Goal: Information Seeking & Learning: Learn about a topic

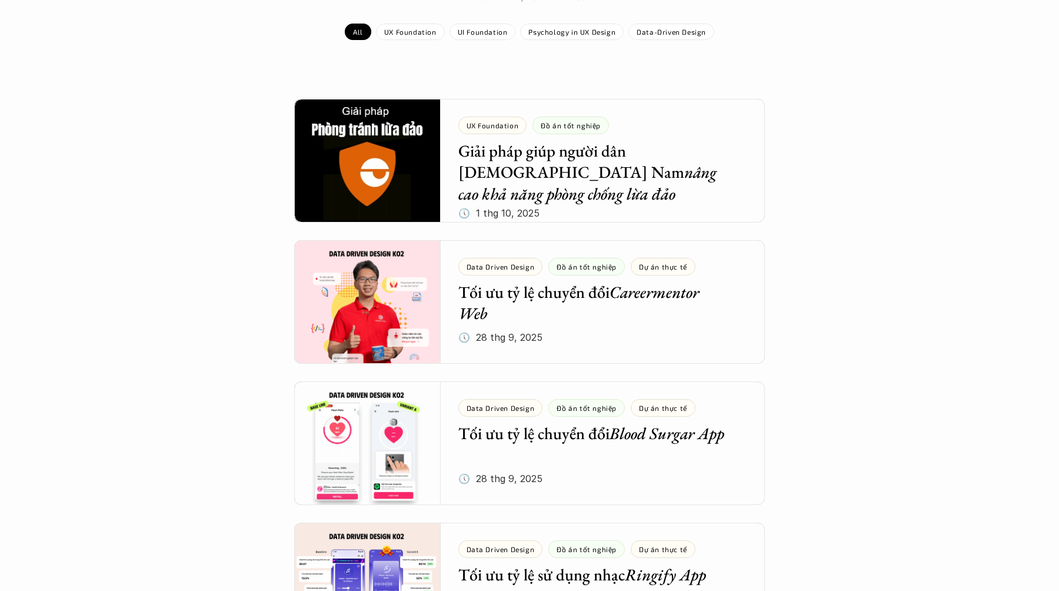
scroll to position [177, 0]
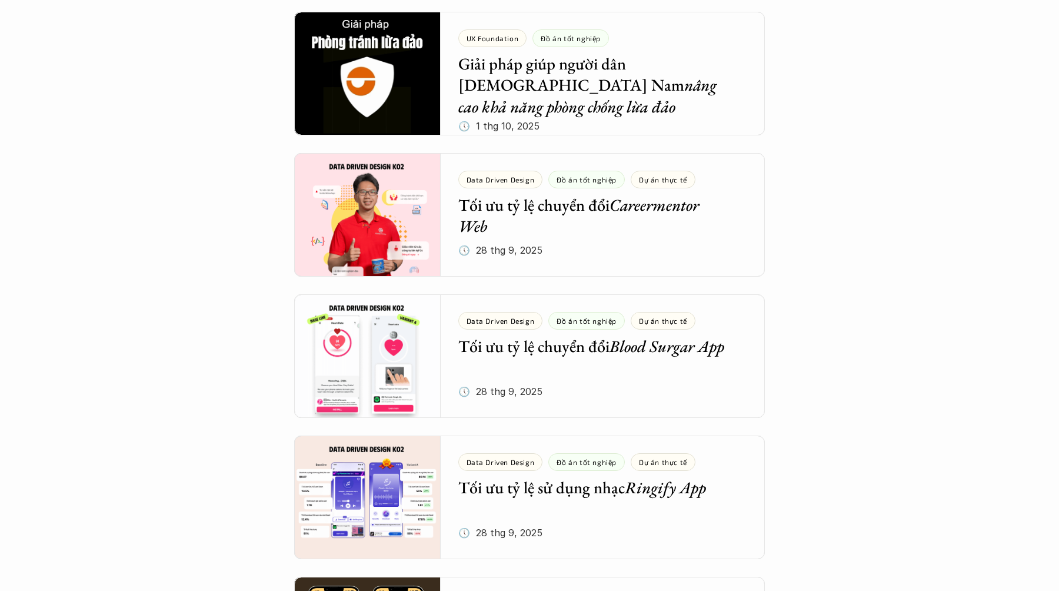
scroll to position [265, 0]
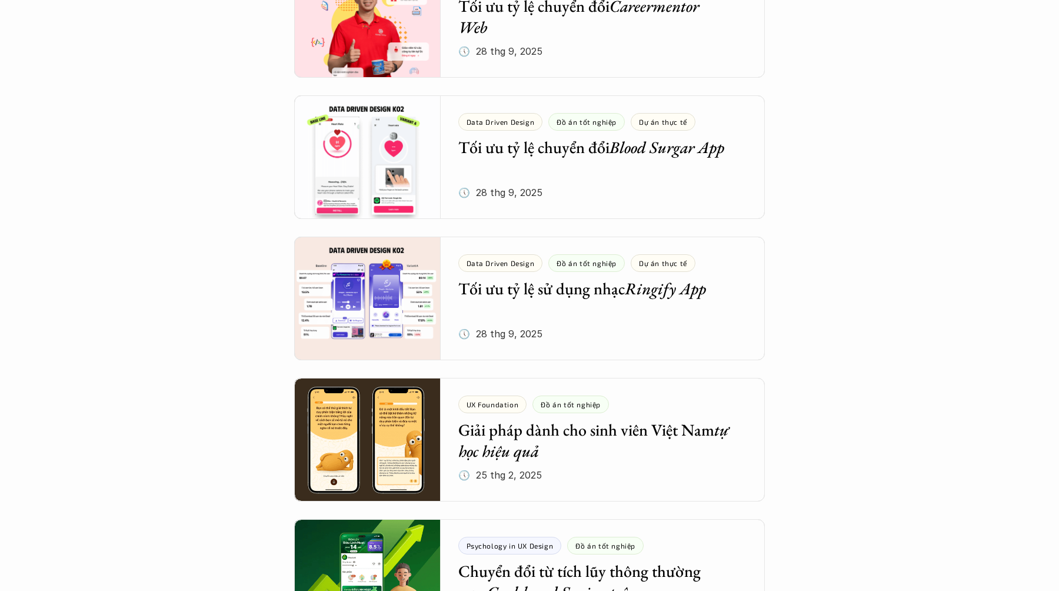
scroll to position [468, 0]
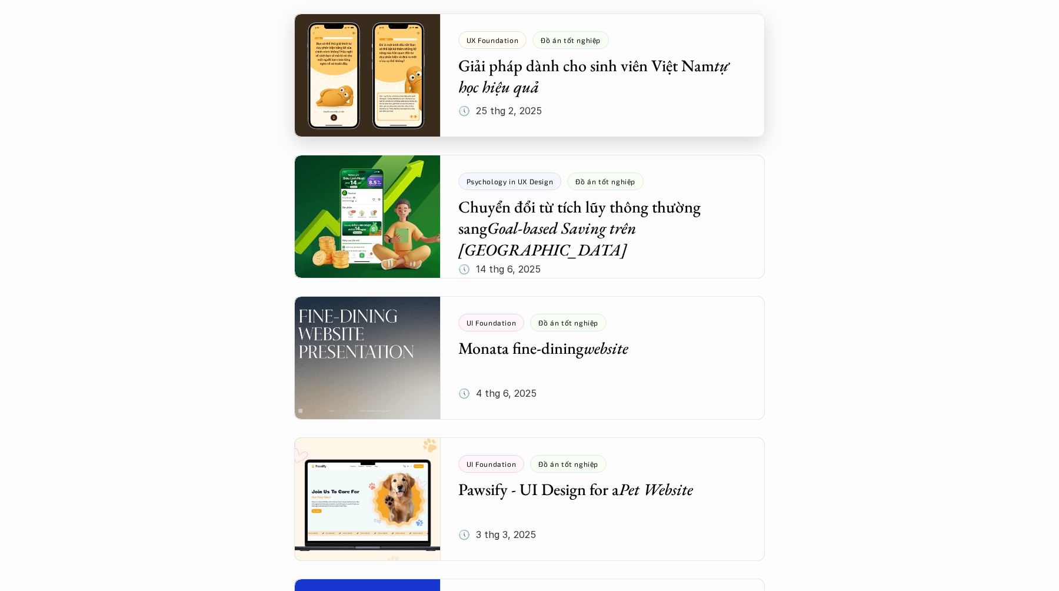
scroll to position [834, 0]
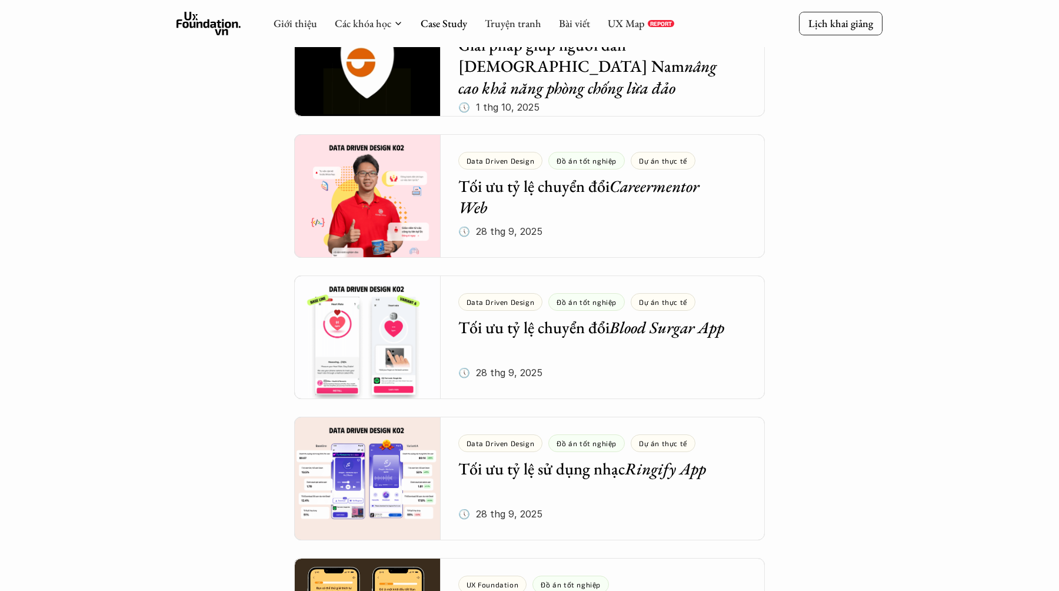
scroll to position [0, 0]
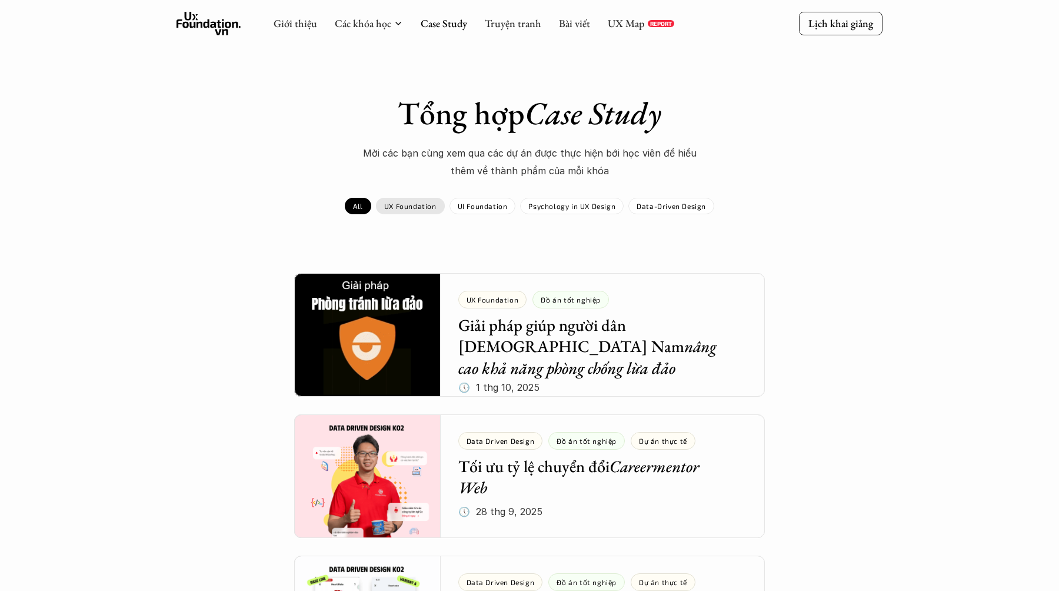
click at [419, 206] on p "UX Foundation" at bounding box center [410, 206] width 52 height 8
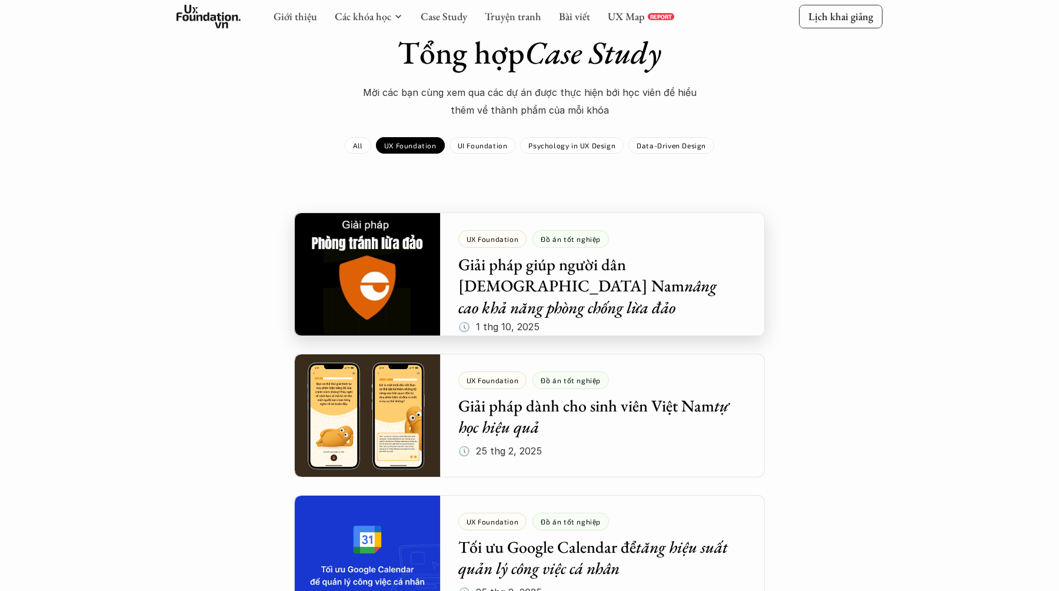
scroll to position [81, 0]
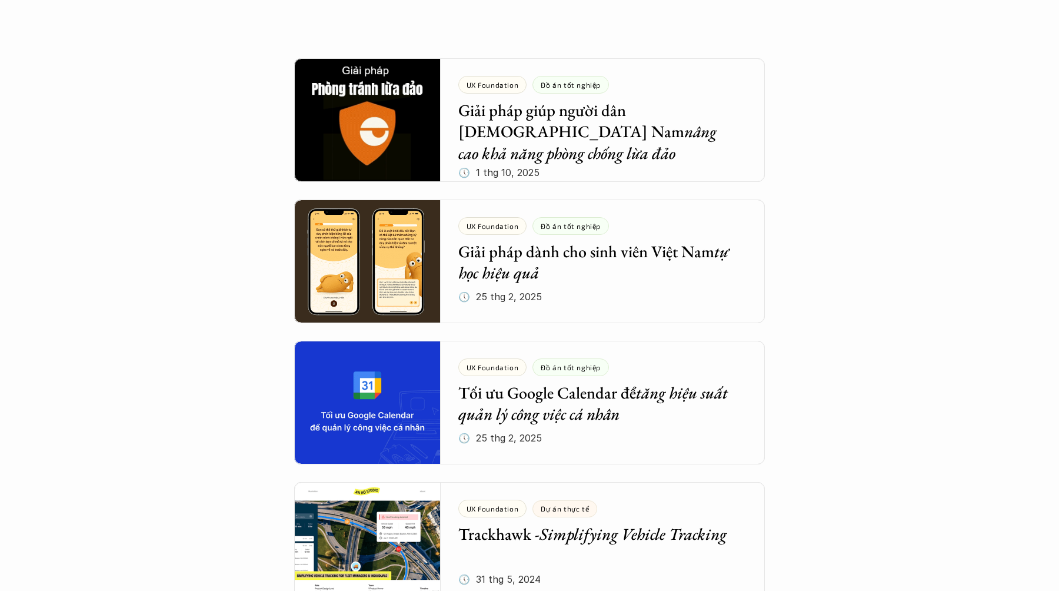
scroll to position [225, 0]
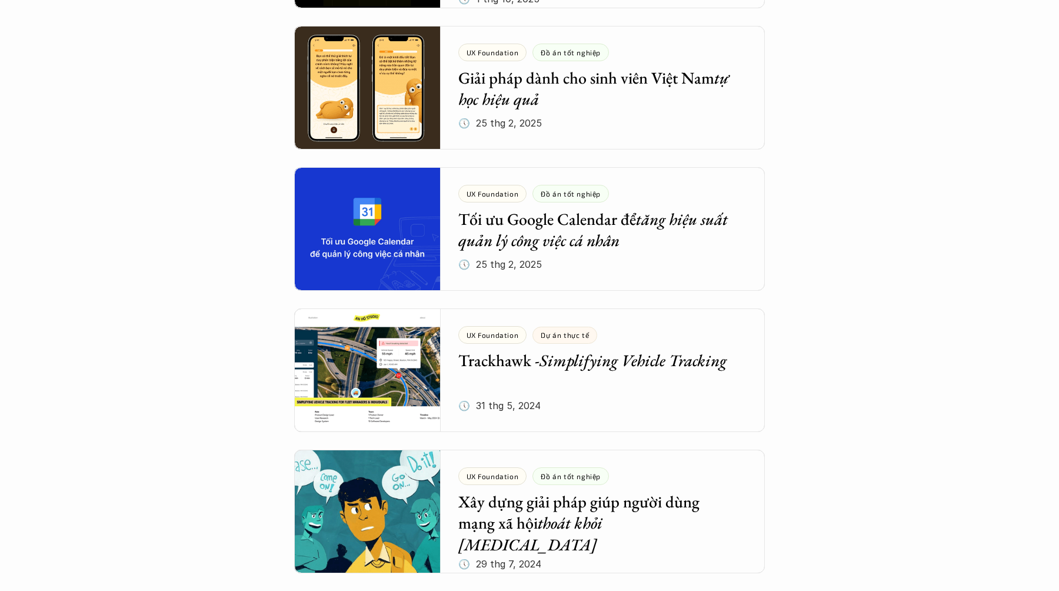
scroll to position [393, 0]
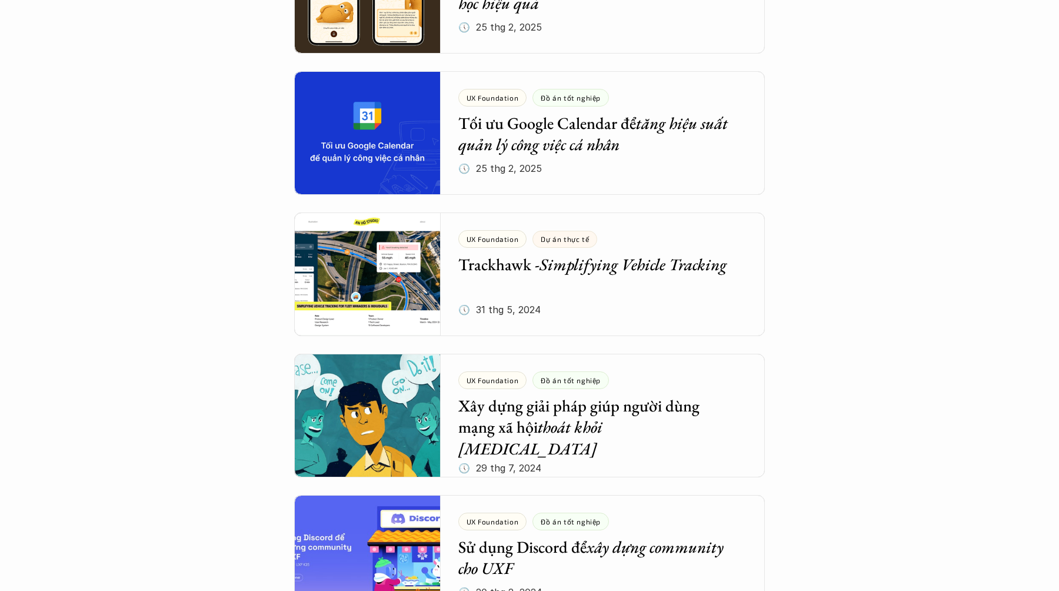
scroll to position [485, 0]
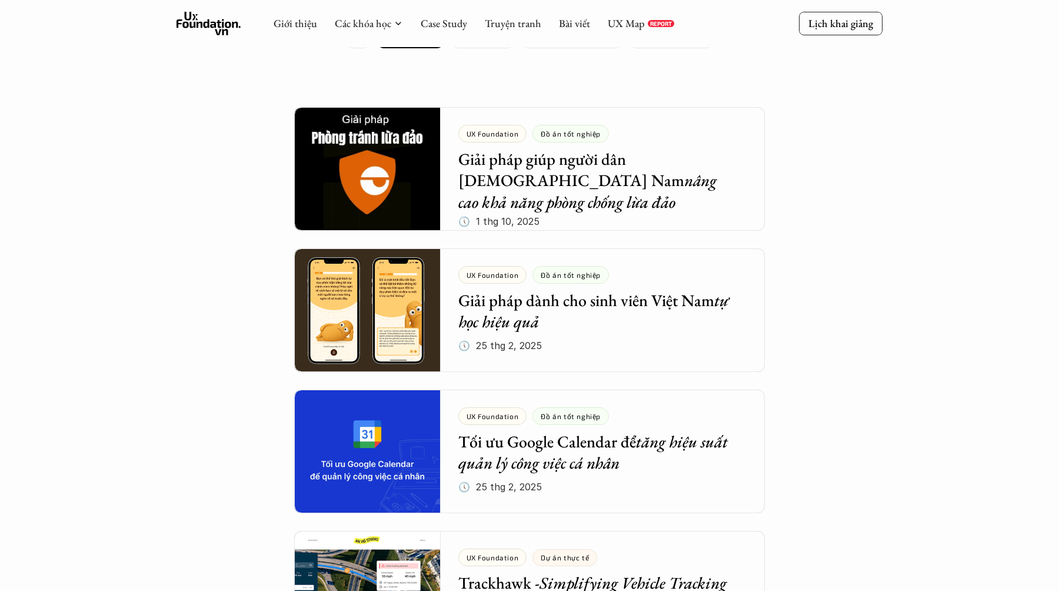
scroll to position [0, 0]
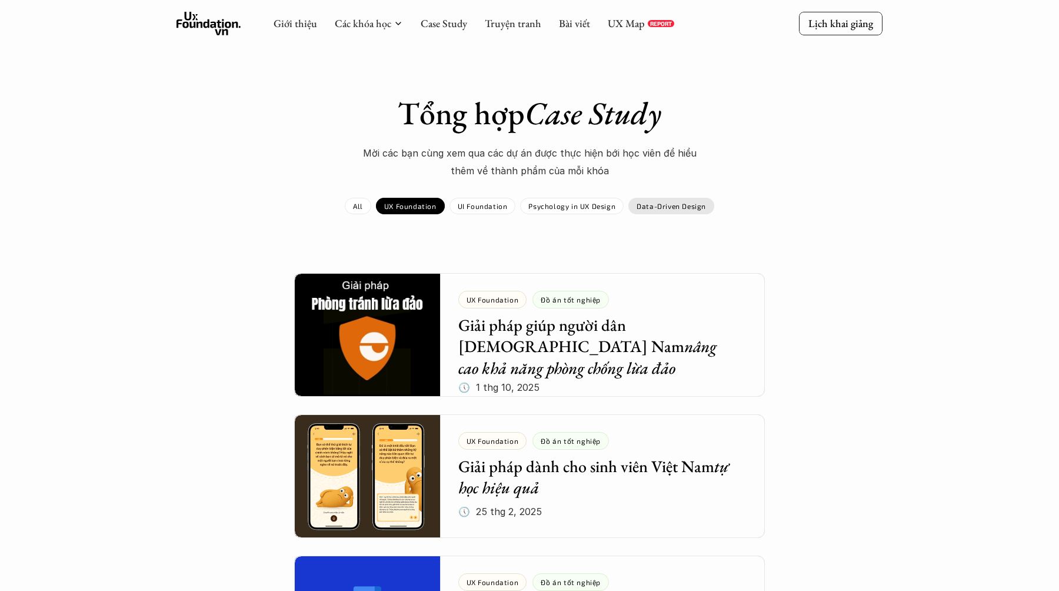
click at [665, 203] on p "Data-Driven Design" at bounding box center [670, 206] width 69 height 8
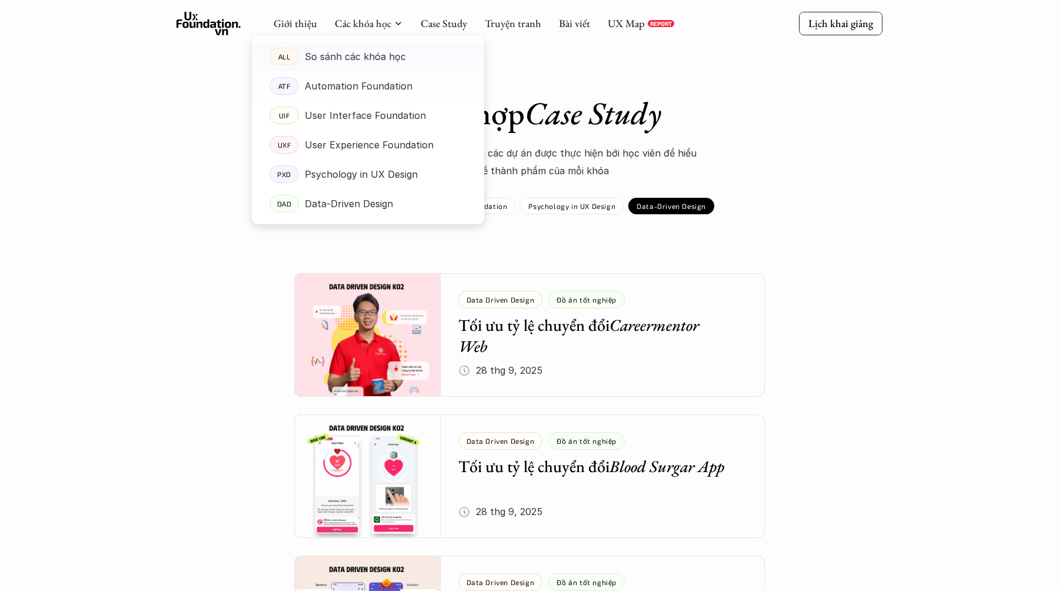
click at [402, 58] on div "So sánh các khóa học" at bounding box center [386, 57] width 162 height 18
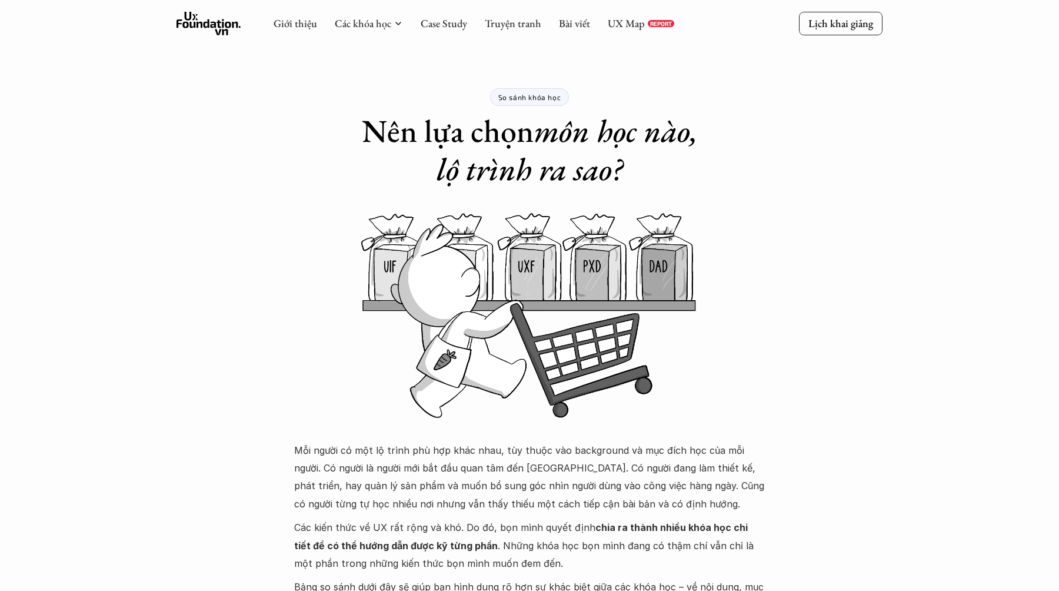
click at [211, 21] on icon at bounding box center [208, 24] width 65 height 24
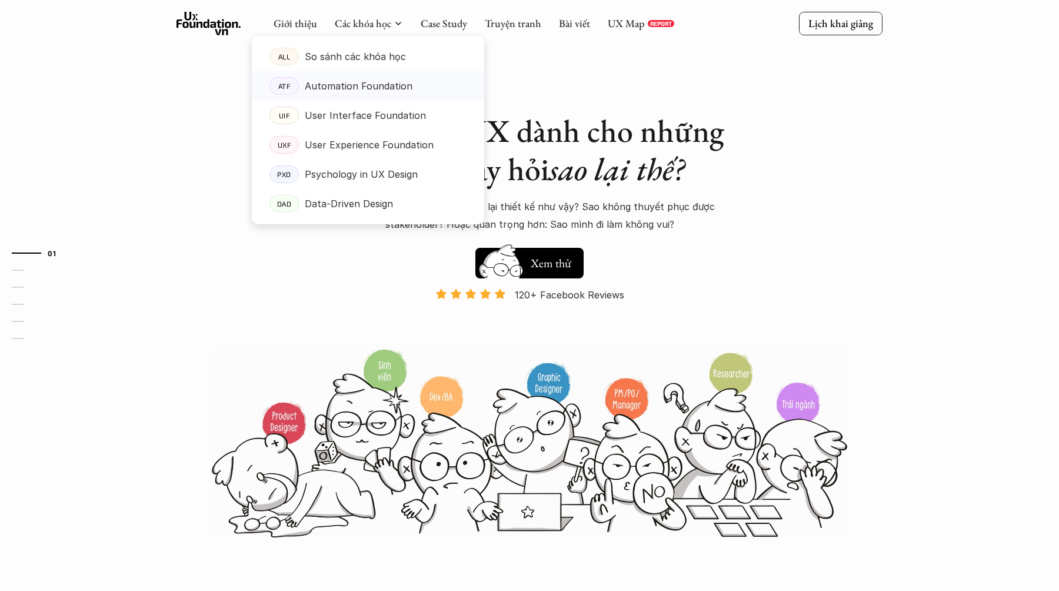
click at [391, 86] on p "Automation Foundation" at bounding box center [359, 86] width 108 height 18
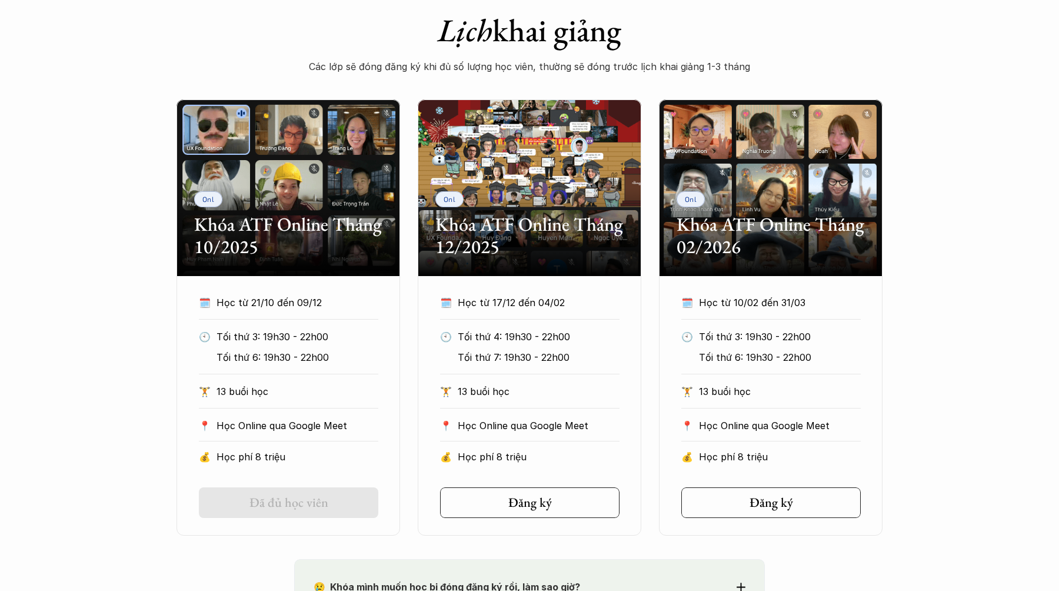
scroll to position [530, 0]
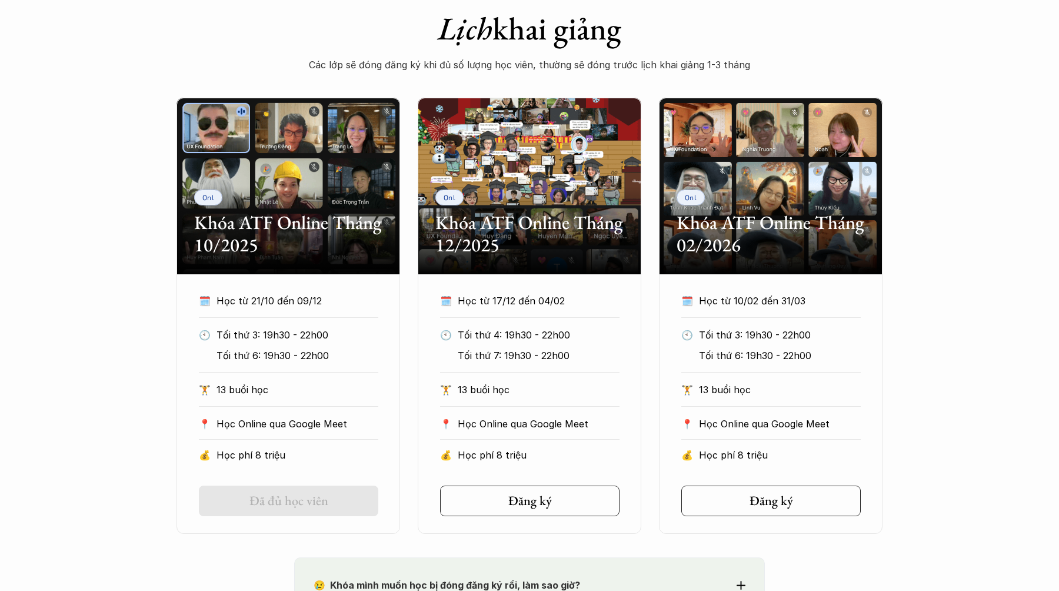
click at [74, 443] on div "Onl Khóa ATF Online Tháng 10/2025 🗓️ Học từ 21/10 đến 09/12 🕙 Tối thứ 3: 19h30 …" at bounding box center [529, 316] width 1059 height 436
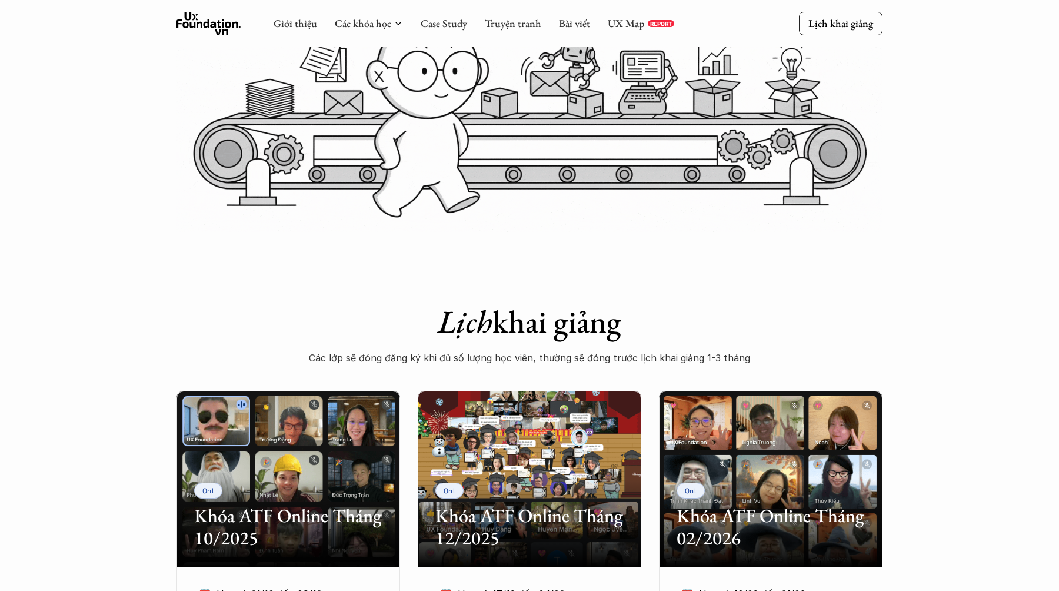
scroll to position [219, 0]
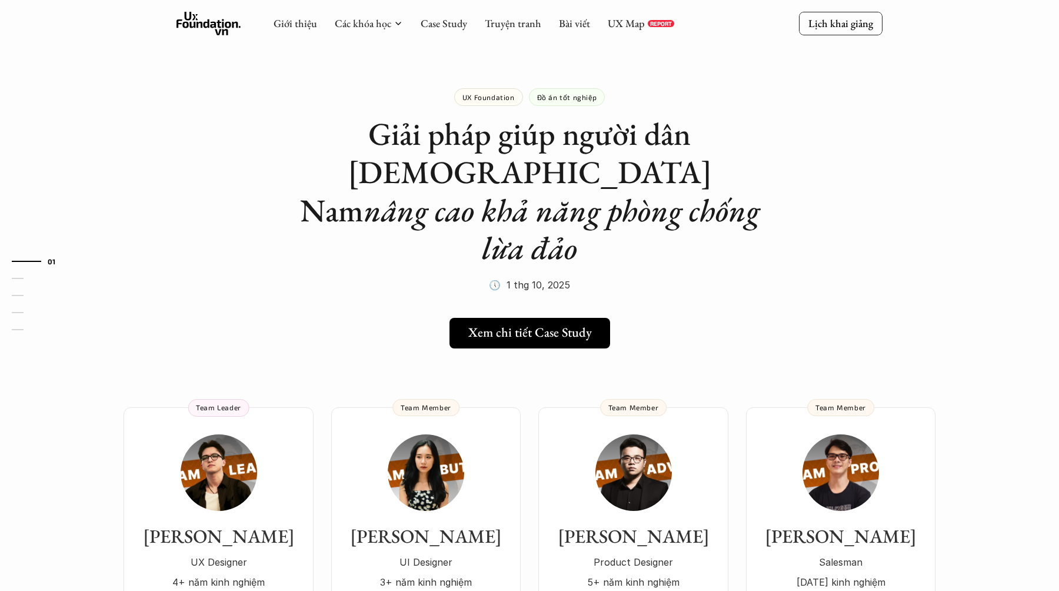
click at [388, 210] on h1 "Giải pháp giúp người dân Việt Nam nâng cao khả năng phòng chống lừa đảo" at bounding box center [529, 191] width 471 height 152
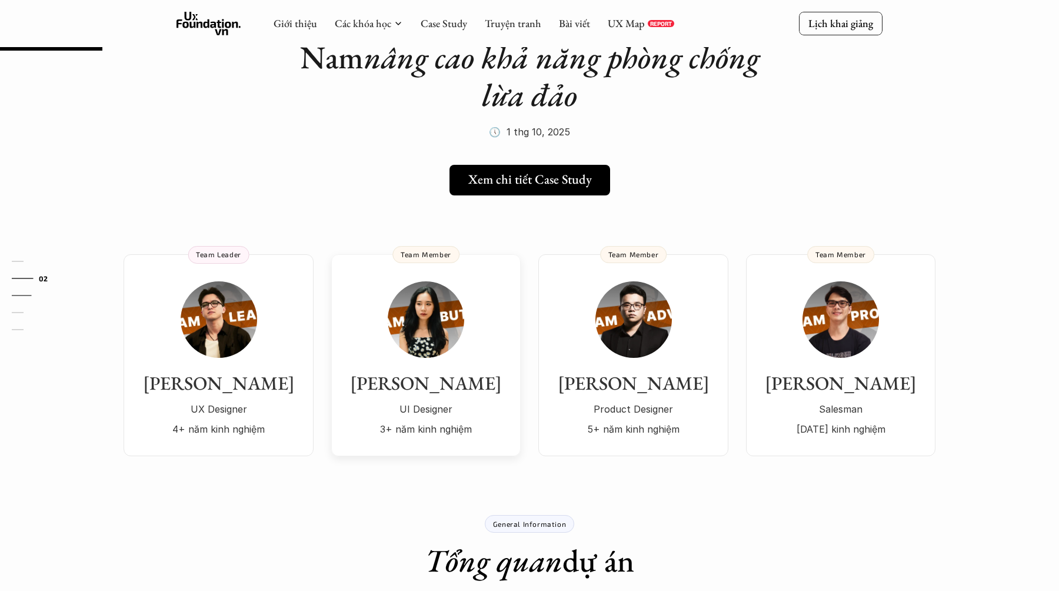
scroll to position [92, 0]
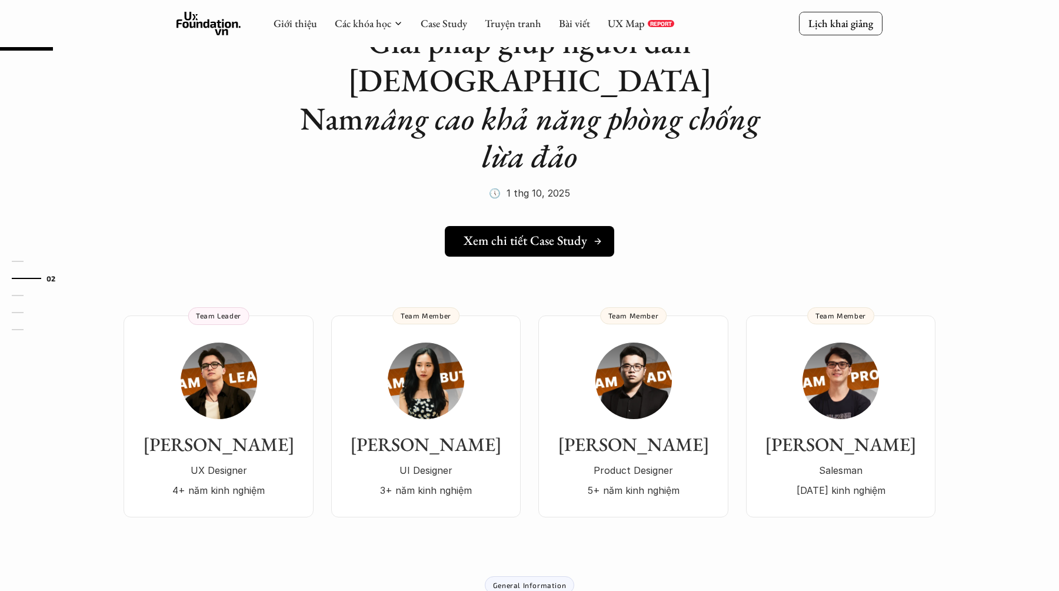
click at [550, 233] on h5 "Xem chi tiết Case Study" at bounding box center [525, 240] width 124 height 15
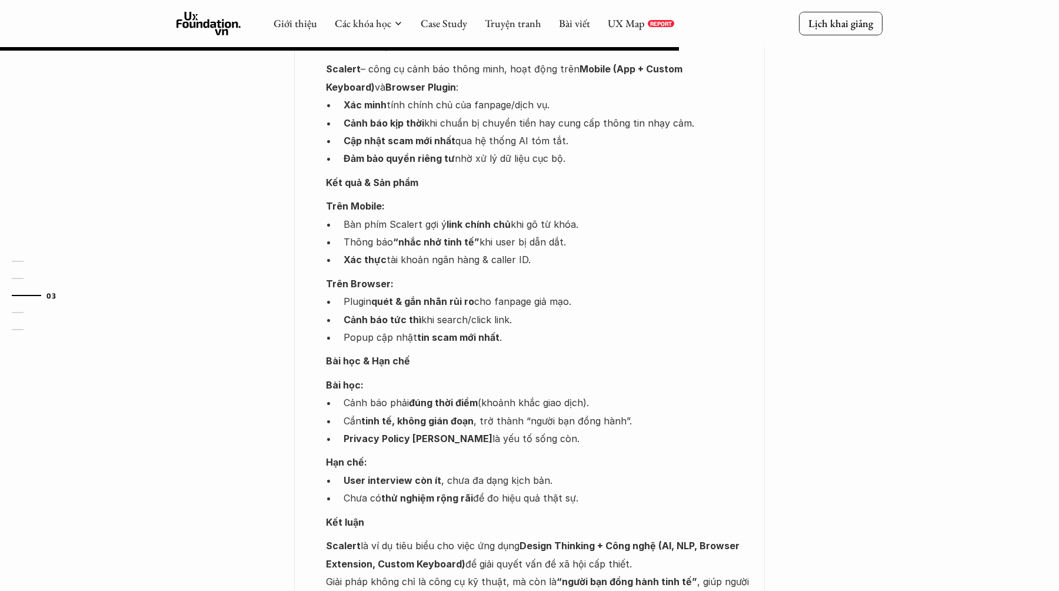
scroll to position [1083, 0]
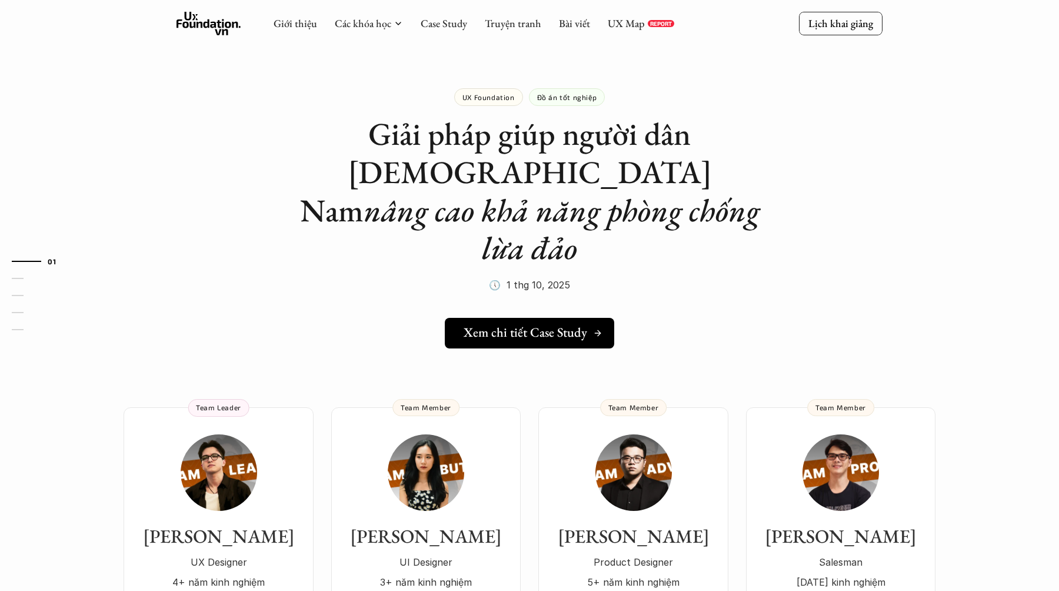
click at [574, 325] on h5 "Xem chi tiết Case Study" at bounding box center [525, 332] width 124 height 15
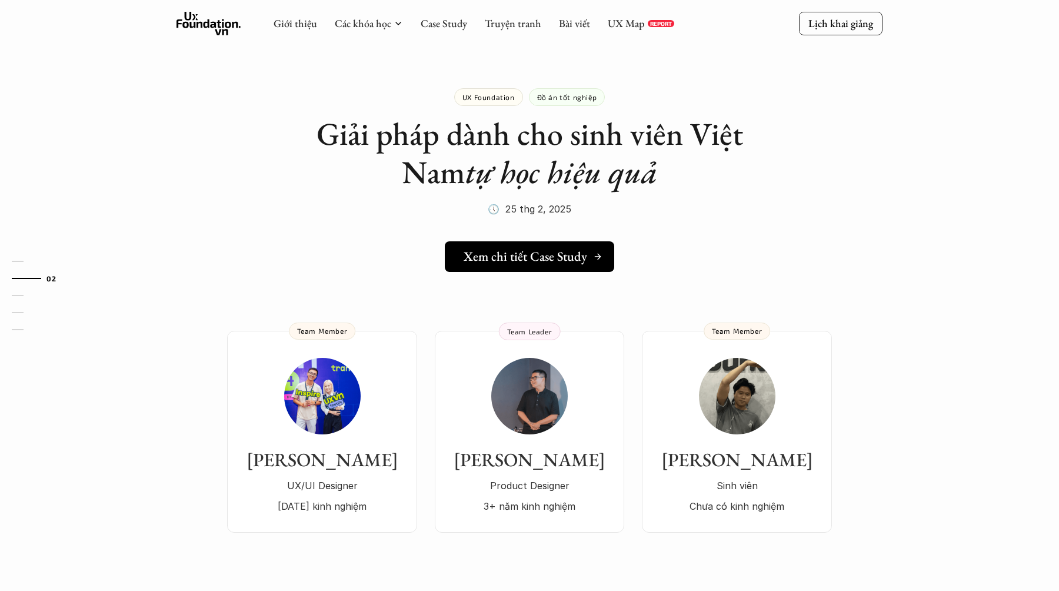
click at [562, 262] on h5 "Xem chi tiết Case Study" at bounding box center [525, 256] width 124 height 15
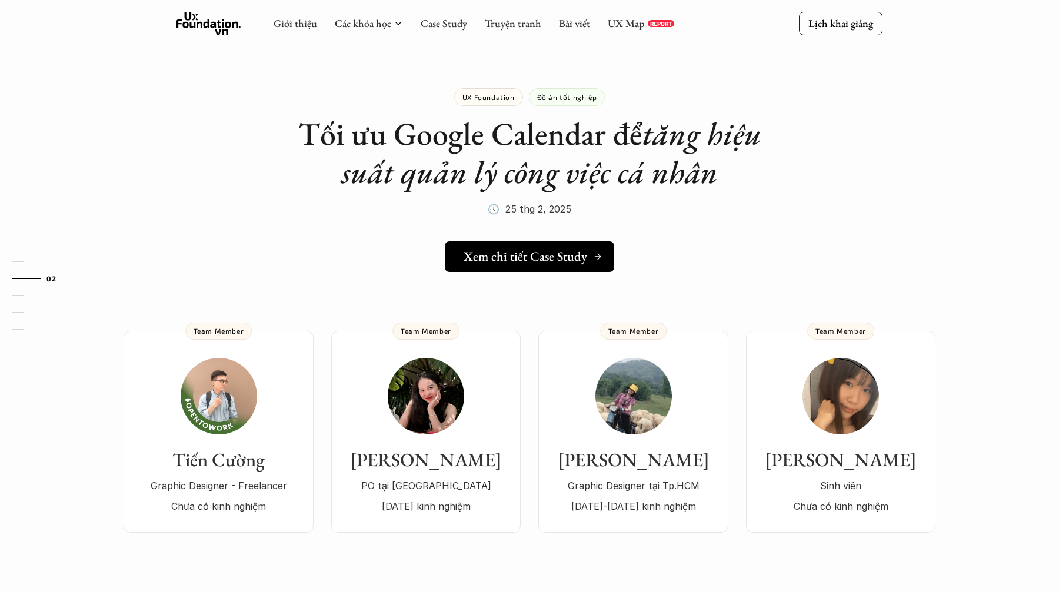
click at [583, 254] on h5 "Xem chi tiết Case Study" at bounding box center [525, 256] width 124 height 15
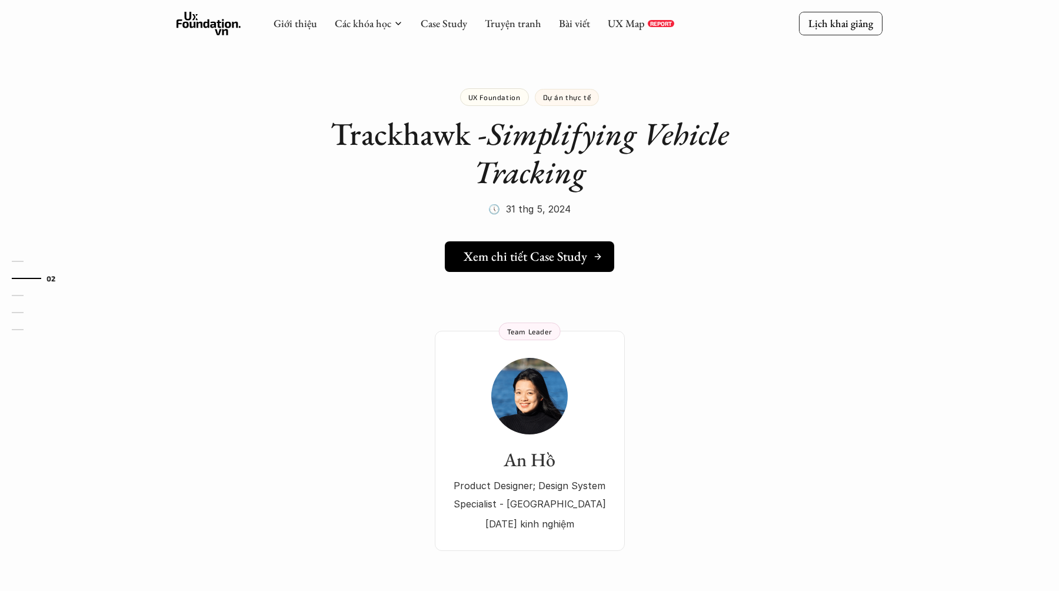
click at [536, 251] on h5 "Xem chi tiết Case Study" at bounding box center [525, 256] width 124 height 15
